Goal: Task Accomplishment & Management: Complete application form

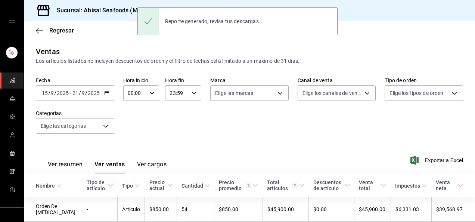
scroll to position [90, 0]
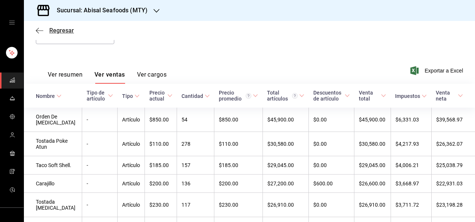
click at [55, 30] on span "Regresar" at bounding box center [61, 30] width 25 height 7
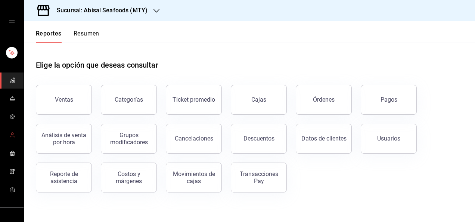
click at [13, 134] on link "mailbox folders" at bounding box center [12, 135] width 24 height 16
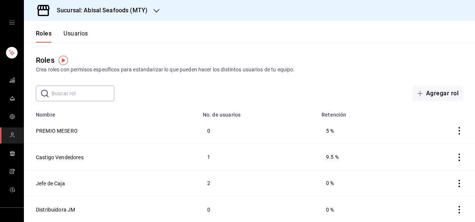
click at [79, 35] on button "Usuarios" at bounding box center [75, 36] width 25 height 13
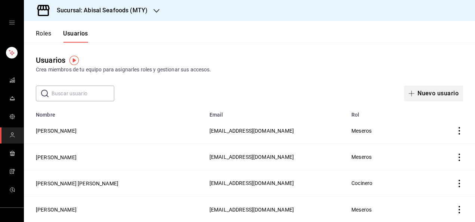
click at [434, 94] on button "Nuevo usuario" at bounding box center [433, 93] width 59 height 16
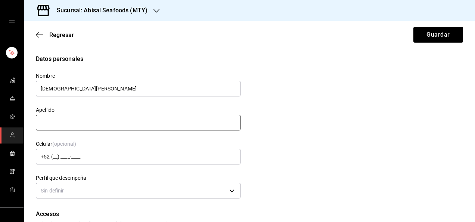
type input "[DEMOGRAPHIC_DATA][PERSON_NAME]"
click at [197, 122] on input "text" at bounding box center [138, 123] width 204 height 16
type input "Orbe De [DEMOGRAPHIC_DATA]"
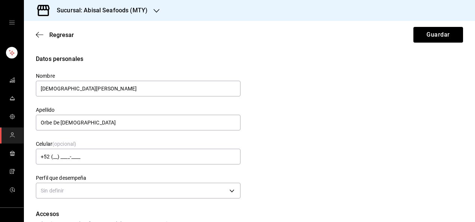
click at [260, 123] on div "Datos personales Nombre [DEMOGRAPHIC_DATA][PERSON_NAME] Apellido Orbe De [PERSO…" at bounding box center [249, 127] width 427 height 146
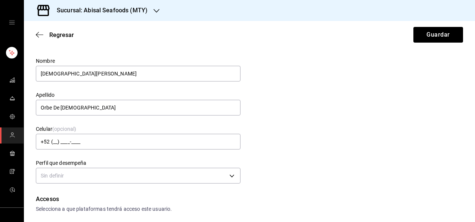
scroll to position [30, 0]
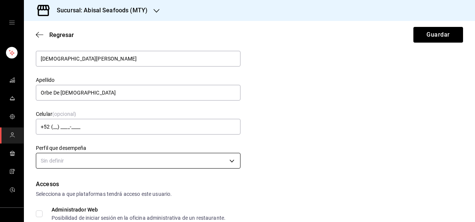
click at [224, 163] on body "Sucursal: Abisal Seafoods (MTY) Regresar Guardar Datos personales Nombre [PERSO…" at bounding box center [237, 111] width 475 height 222
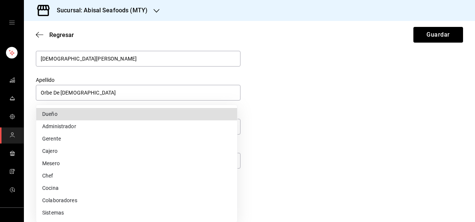
click at [97, 164] on li "Mesero" at bounding box center [136, 163] width 201 height 12
type input "WAITER"
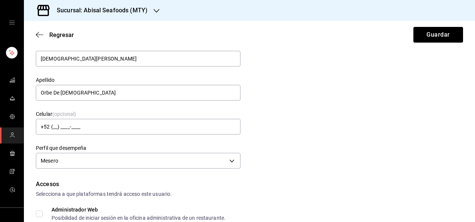
click at [329, 110] on div "Datos personales Nombre [PERSON_NAME] Apellido Orbe De [PERSON_NAME] Celular (o…" at bounding box center [249, 98] width 427 height 146
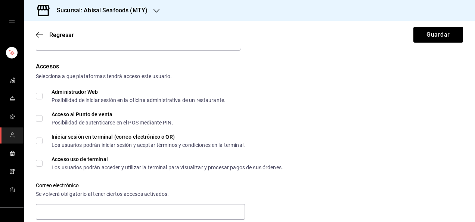
scroll to position [164, 0]
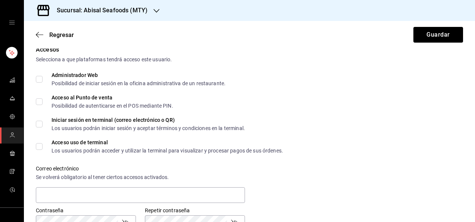
click at [41, 101] on input "Acceso al Punto de venta Posibilidad de autenticarse en el POS mediante PIN." at bounding box center [39, 101] width 7 height 7
checkbox input "true"
click at [41, 146] on input "Acceso uso de terminal Los usuarios podrán acceder y utilizar la terminal para …" at bounding box center [39, 146] width 7 height 7
checkbox input "true"
click at [367, 145] on div "Acceso uso de terminal Los usuarios podrán acceder y utilizar la terminal para …" at bounding box center [249, 146] width 427 height 13
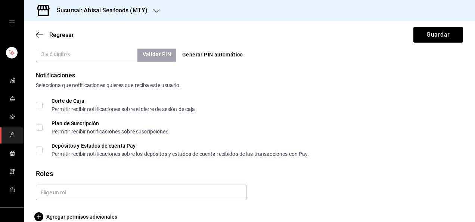
scroll to position [373, 0]
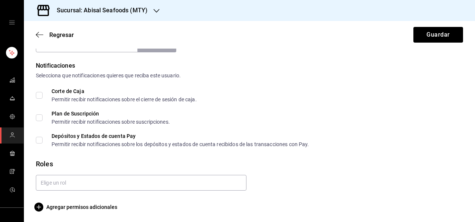
drag, startPoint x: 367, startPoint y: 145, endPoint x: 293, endPoint y: 163, distance: 76.4
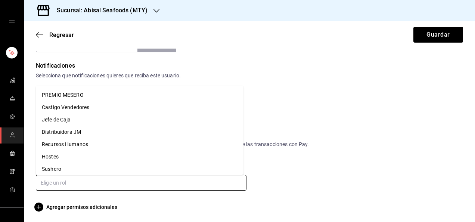
click at [222, 182] on input "text" at bounding box center [141, 183] width 210 height 16
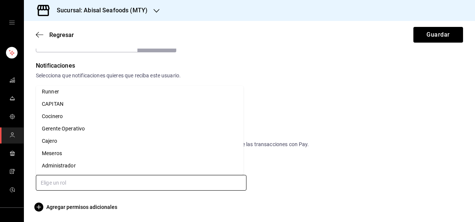
click at [142, 155] on li "Meseros" at bounding box center [139, 153] width 207 height 12
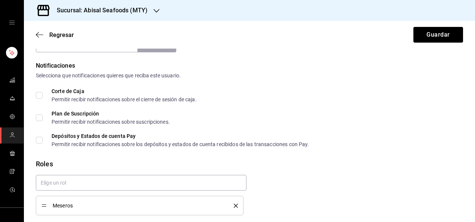
click at [274, 115] on div "Plan de Suscripción Permitir recibir notificaciones sobre suscripciones." at bounding box center [249, 117] width 427 height 13
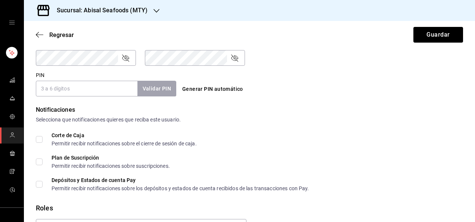
scroll to position [328, 0]
click at [38, 87] on input "PIN" at bounding box center [86, 89] width 101 height 16
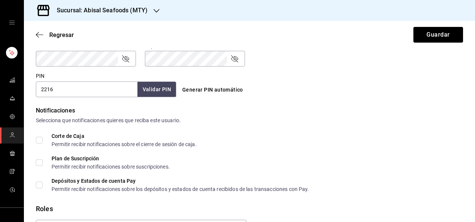
type input "2216"
click at [157, 90] on button "Validar PIN" at bounding box center [157, 89] width 40 height 16
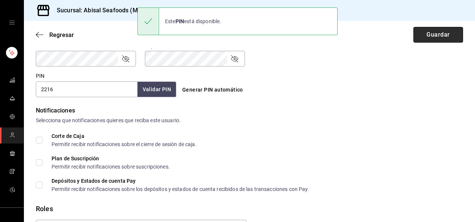
click at [419, 36] on button "Guardar" at bounding box center [438, 35] width 50 height 16
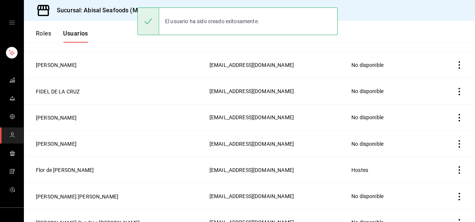
scroll to position [354, 0]
